Goal: Transaction & Acquisition: Book appointment/travel/reservation

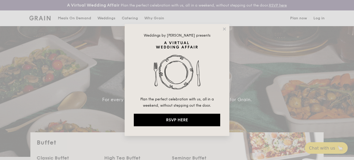
select select
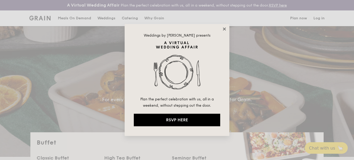
click at [225, 29] on icon at bounding box center [224, 28] width 3 height 3
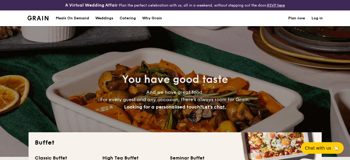
click at [135, 18] on h1 "Catering" at bounding box center [128, 18] width 16 height 16
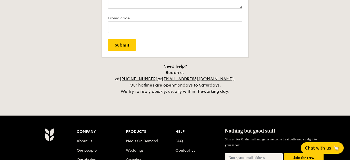
scroll to position [1126, 0]
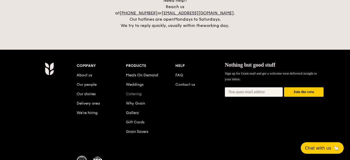
click at [137, 92] on link "Catering" at bounding box center [134, 94] width 16 height 4
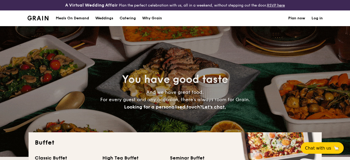
select select
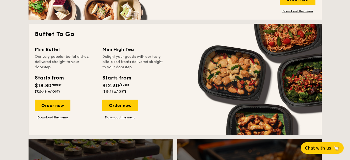
scroll to position [471, 0]
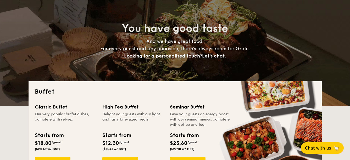
scroll to position [0, 0]
